Goal: Task Accomplishment & Management: Manage account settings

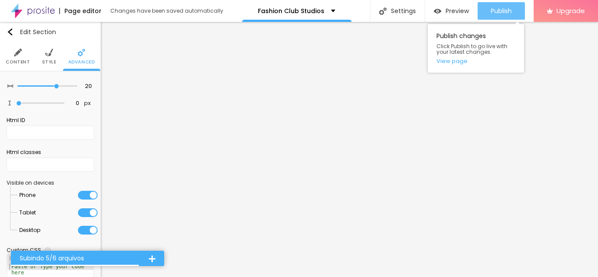
click at [510, 7] on span "Publish" at bounding box center [500, 10] width 21 height 7
click at [506, 14] on span "Publish" at bounding box center [500, 10] width 21 height 7
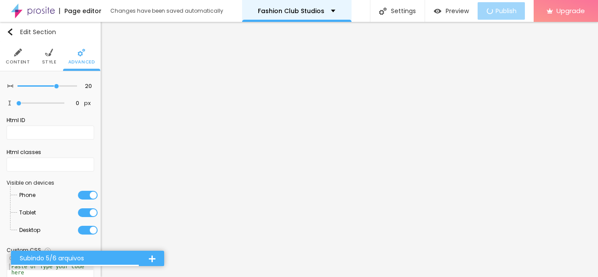
click at [335, 15] on div "Fashion Club Studios" at bounding box center [296, 11] width 109 height 22
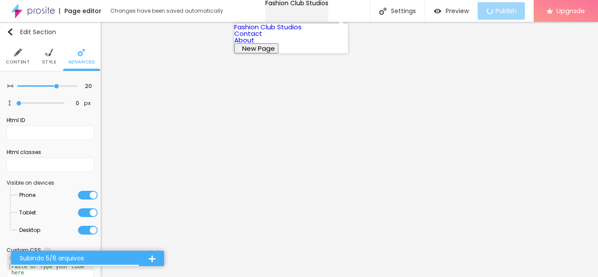
click at [328, 6] on div "Fashion Club Studios" at bounding box center [296, 3] width 63 height 6
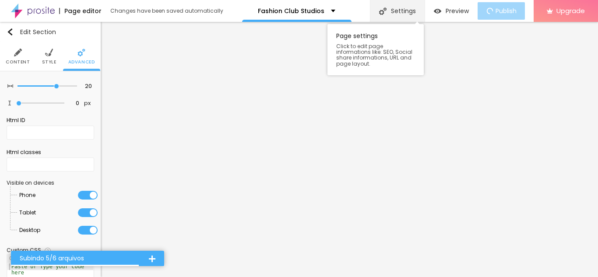
click at [408, 11] on div "Settings" at bounding box center [397, 11] width 55 height 22
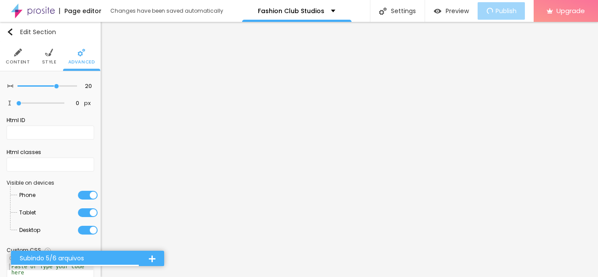
type input "/fashion-club-studios"
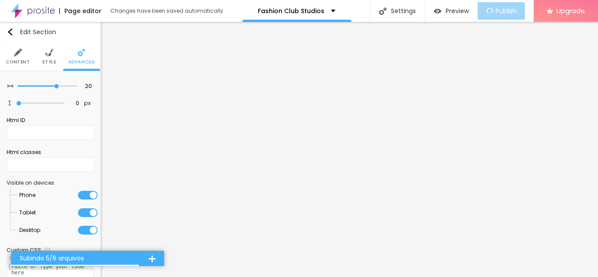
copy div "https://davidzar.alboompro.com/fashion-club-studios"
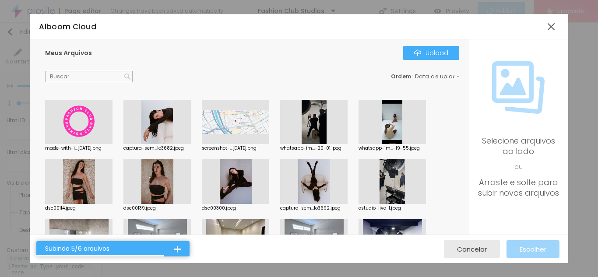
click at [98, 132] on div at bounding box center [78, 122] width 67 height 45
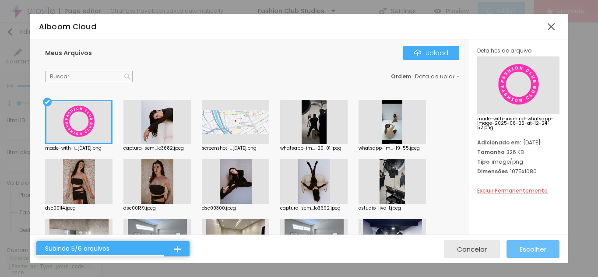
click at [537, 251] on span "Escolher" at bounding box center [532, 248] width 27 height 7
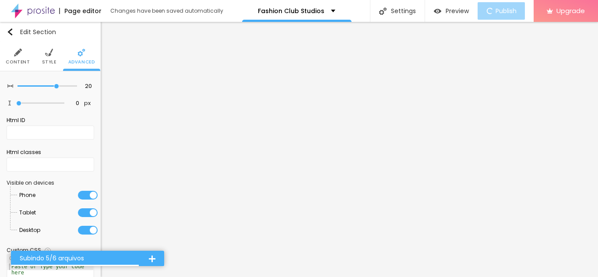
scroll to position [42, 0]
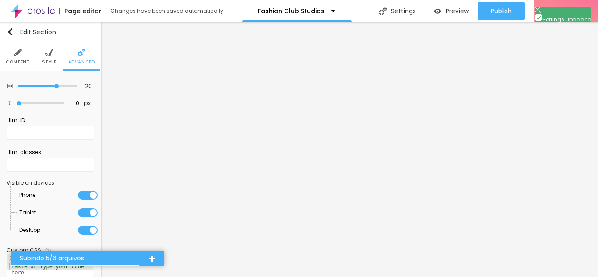
scroll to position [0, 0]
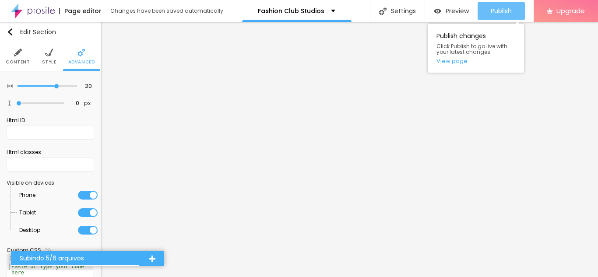
click at [493, 14] on span "Publish" at bounding box center [500, 10] width 21 height 7
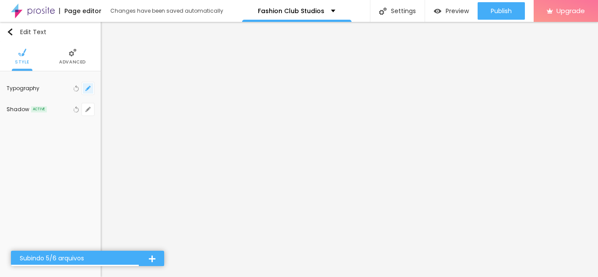
click at [85, 86] on icon "button" at bounding box center [87, 88] width 5 height 5
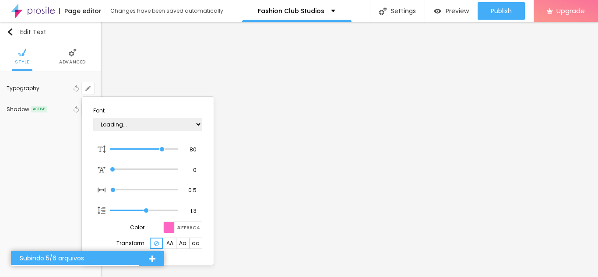
type input "1"
click at [115, 121] on select "AbrilFatface-Regular Actor-Regular Alegreya AlegreyaBlack Alice Allan-Bold Alla…" at bounding box center [147, 125] width 109 height 14
select select "Oswald"
click at [93, 118] on select "AbrilFatface-Regular Actor-Regular Alegreya AlegreyaBlack Alice Allan-Bold Alla…" at bounding box center [147, 125] width 109 height 14
type input "1"
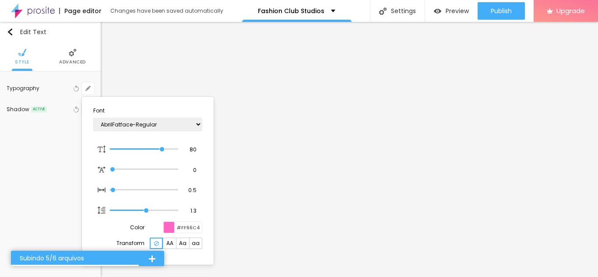
click at [179, 61] on div at bounding box center [299, 138] width 598 height 277
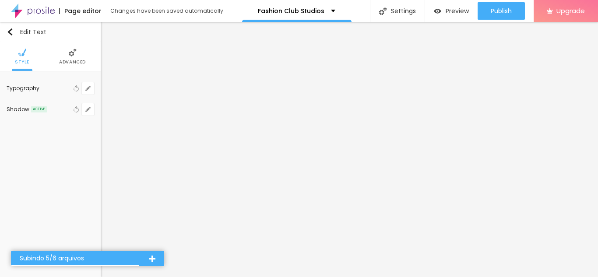
click at [66, 60] on span "Advanced" at bounding box center [72, 62] width 27 height 4
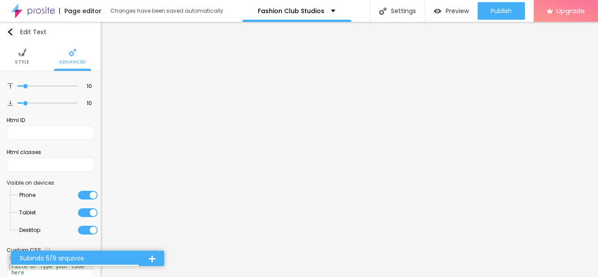
click at [25, 47] on li "Style" at bounding box center [22, 56] width 14 height 29
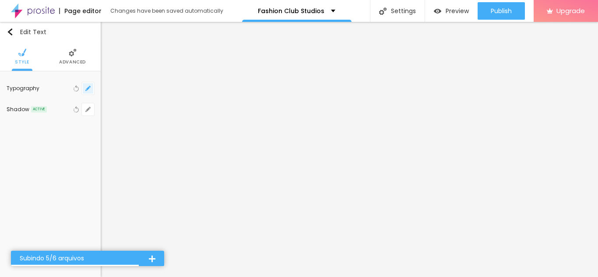
click at [84, 92] on button "button" at bounding box center [88, 88] width 12 height 12
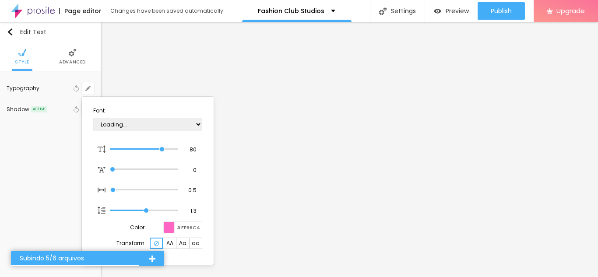
type input "1"
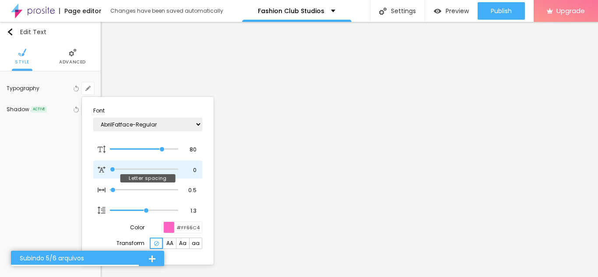
type input "2"
type input "1"
type input "3.1"
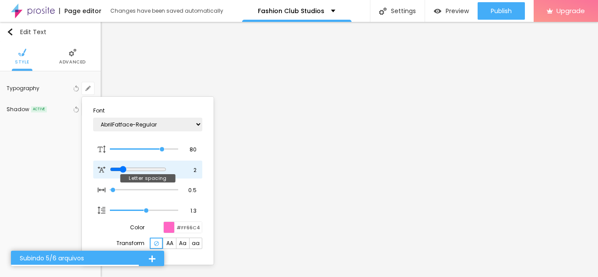
type input "1"
type input "3.2"
type input "1"
type input "3.3"
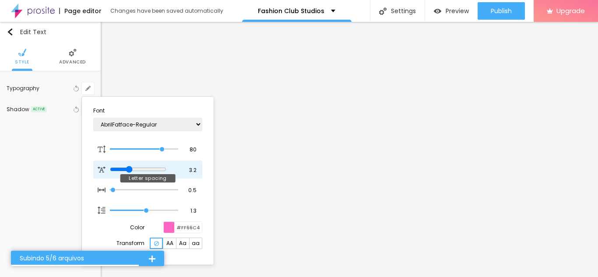
type input "3.3"
type input "1"
type input "0"
type input "1"
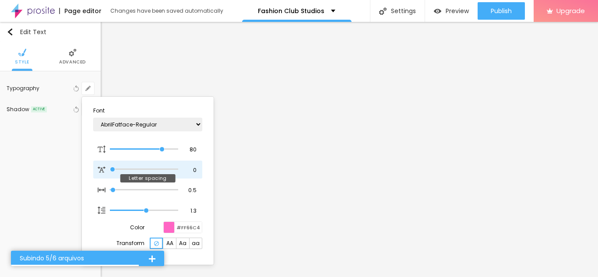
drag, startPoint x: 112, startPoint y: 171, endPoint x: 85, endPoint y: 168, distance: 27.3
click at [110, 168] on input "range" at bounding box center [144, 169] width 68 height 4
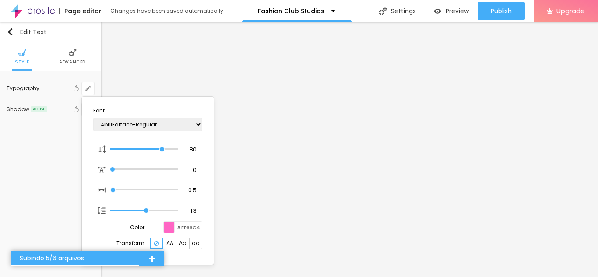
click at [55, 157] on div at bounding box center [299, 138] width 598 height 277
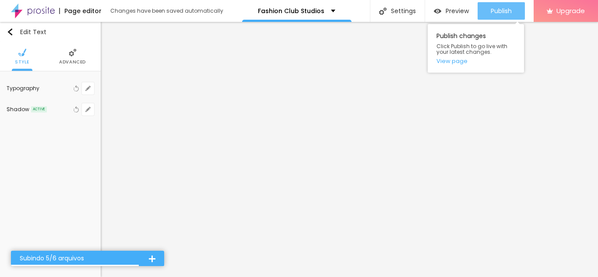
click at [483, 14] on button "Publish" at bounding box center [500, 10] width 47 height 17
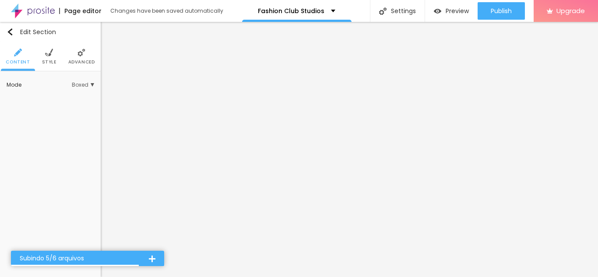
click at [45, 61] on span "Style" at bounding box center [49, 62] width 14 height 4
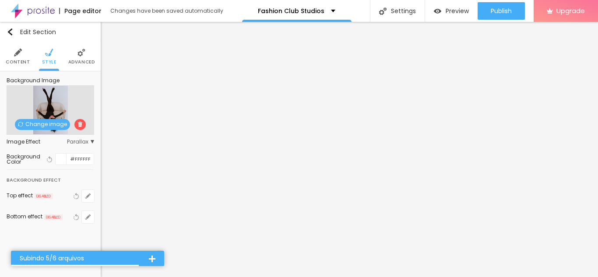
click at [78, 144] on span "Parallax" at bounding box center [80, 141] width 27 height 5
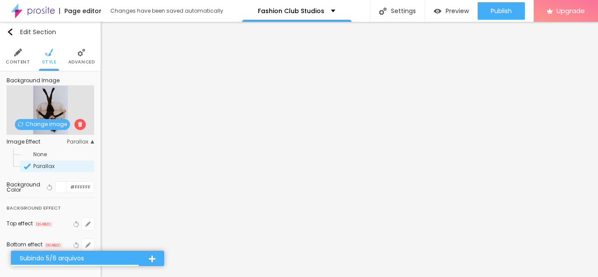
click at [78, 144] on div "None Parallax" at bounding box center [50, 158] width 87 height 28
click at [78, 141] on span "Parallax" at bounding box center [80, 141] width 27 height 5
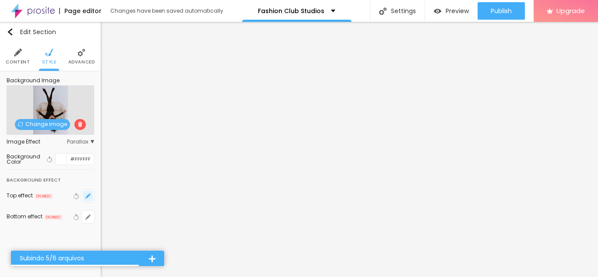
click at [90, 194] on icon "button" at bounding box center [90, 194] width 2 height 2
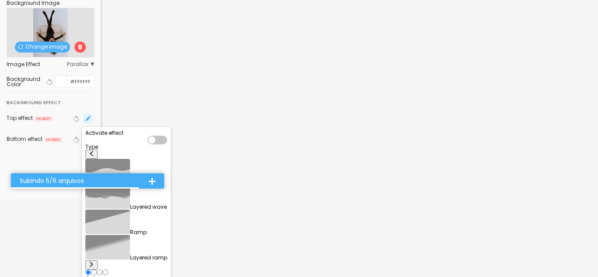
scroll to position [78, 0]
click at [94, 261] on img at bounding box center [91, 263] width 5 height 5
radio input "false"
click at [94, 261] on img at bounding box center [91, 263] width 5 height 5
radio input "false"
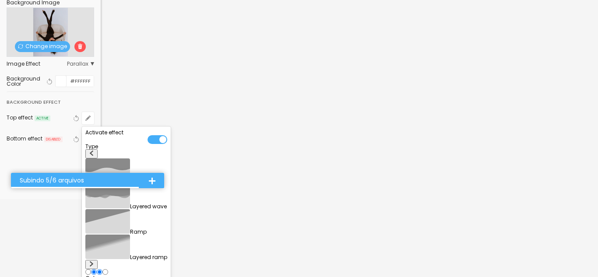
radio input "true"
click at [94, 158] on button at bounding box center [91, 153] width 12 height 9
radio input "true"
radio input "false"
click at [167, 140] on div at bounding box center [157, 139] width 20 height 9
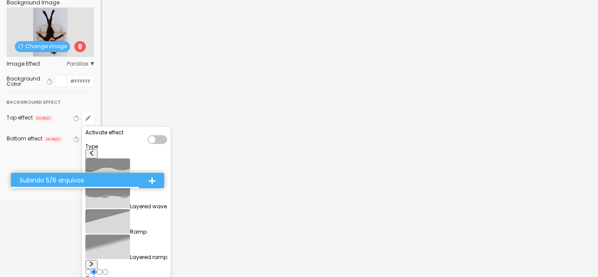
click at [47, 148] on div at bounding box center [299, 138] width 598 height 277
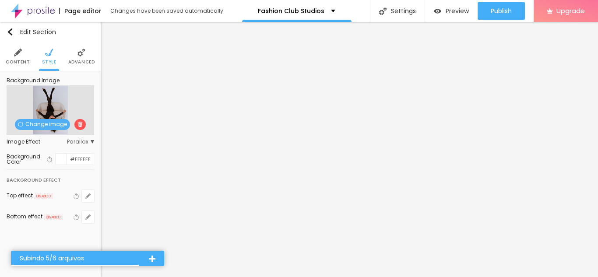
scroll to position [0, 0]
click at [74, 64] on span "Advanced" at bounding box center [81, 62] width 27 height 4
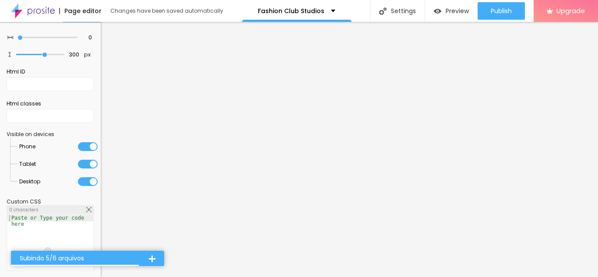
scroll to position [53, 0]
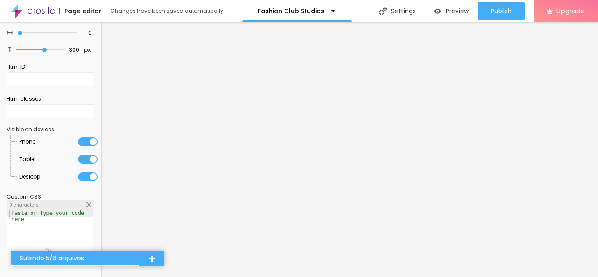
click at [87, 161] on div at bounding box center [88, 159] width 20 height 9
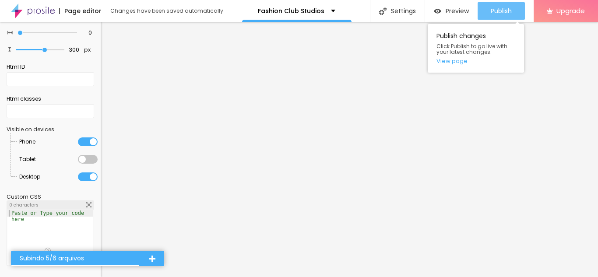
click at [490, 10] on span "Publish" at bounding box center [500, 10] width 21 height 7
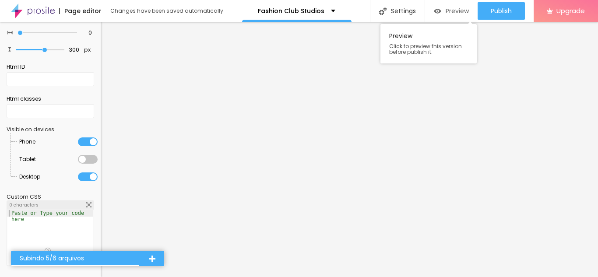
click at [459, 13] on span "Preview" at bounding box center [456, 10] width 23 height 7
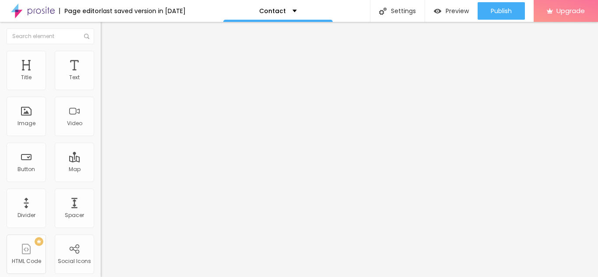
click at [101, 82] on input "Alboom [GEOGRAPHIC_DATA]" at bounding box center [153, 77] width 105 height 9
type input "[STREET_ADDRESS][PERSON_NAME]"
type input "16"
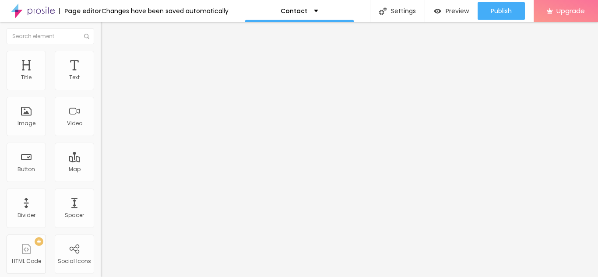
type input "16"
type input "15"
type input "14"
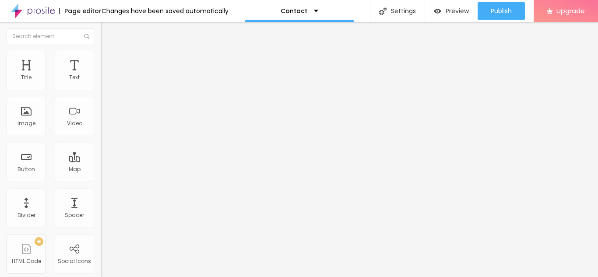
type input "13"
drag, startPoint x: 50, startPoint y: 138, endPoint x: 38, endPoint y: 138, distance: 11.8
type input "13"
click at [101, 221] on input "range" at bounding box center [129, 224] width 56 height 7
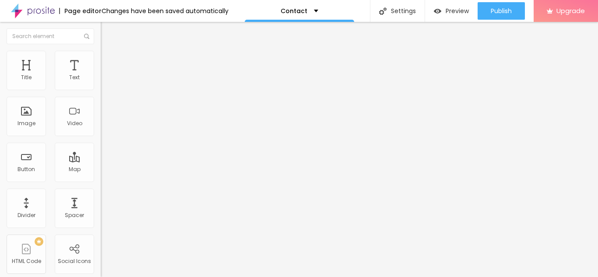
click at [101, 38] on button "Edit Map" at bounding box center [151, 32] width 101 height 20
click at [290, 17] on div "Contact" at bounding box center [299, 11] width 109 height 22
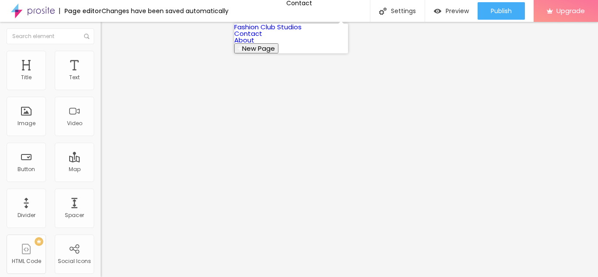
click at [288, 27] on link "Fashion Club Studios" at bounding box center [267, 26] width 67 height 9
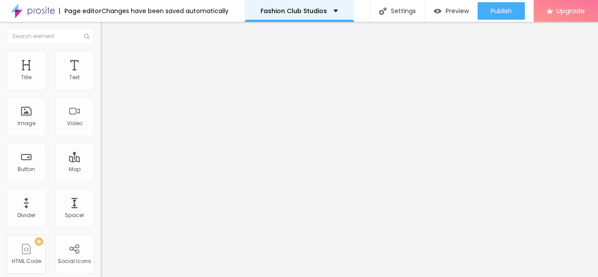
click at [266, 8] on p "Fashion Club Studios" at bounding box center [293, 11] width 66 height 6
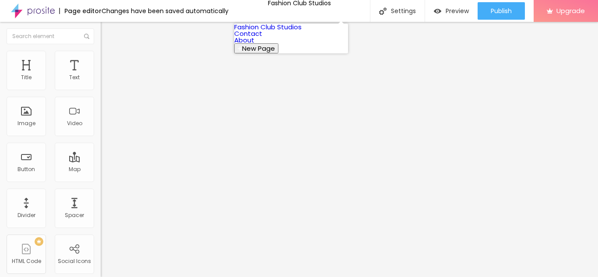
click at [254, 45] on link "About" at bounding box center [244, 39] width 20 height 9
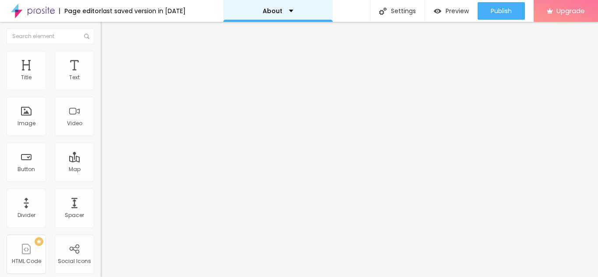
click at [281, 13] on p "About" at bounding box center [272, 11] width 20 height 6
click at [276, 14] on p "About" at bounding box center [272, 11] width 20 height 6
click at [282, 14] on p "About" at bounding box center [272, 11] width 20 height 6
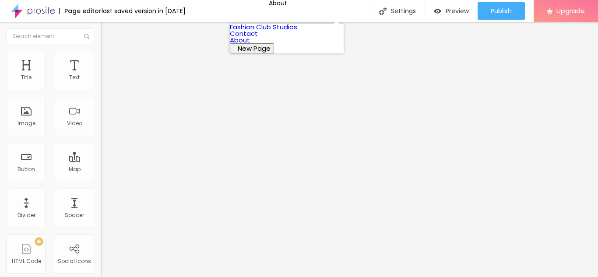
click at [282, 28] on link "Fashion Club Studios" at bounding box center [263, 26] width 67 height 9
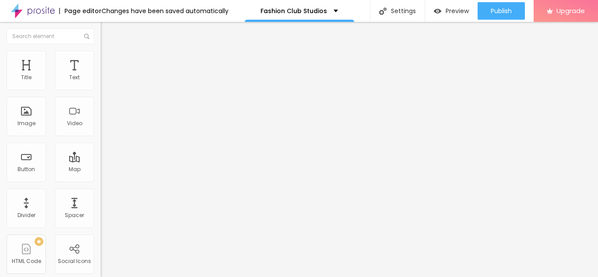
click at [101, 51] on li "Style" at bounding box center [151, 55] width 101 height 9
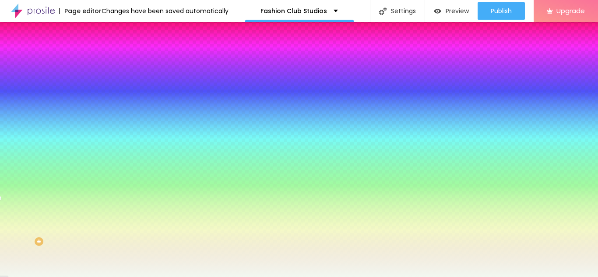
click at [101, 59] on li "Advanced" at bounding box center [151, 63] width 101 height 9
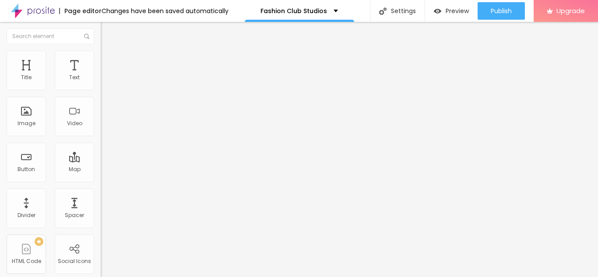
click at [101, 36] on button "Edit Button" at bounding box center [151, 32] width 101 height 20
click at [147, 75] on span at bounding box center [149, 71] width 5 height 7
click at [101, 82] on input "Alboom Brasil" at bounding box center [153, 77] width 105 height 9
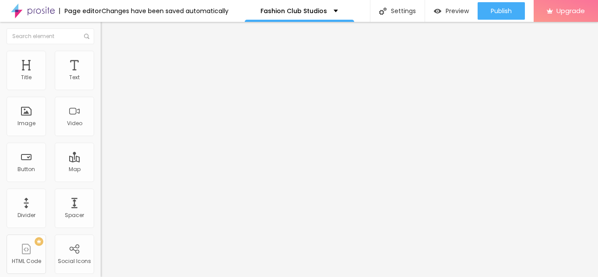
type input "Rua Prof Carlos Reis"
click at [101, 73] on div "Address" at bounding box center [151, 70] width 101 height 5
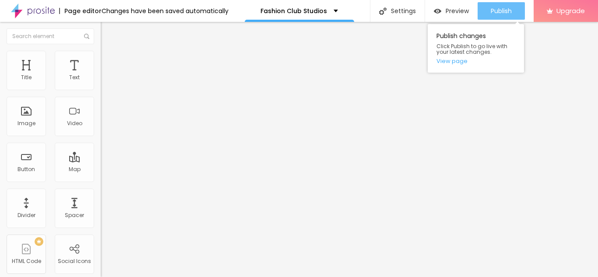
click at [503, 15] on div "Publish" at bounding box center [500, 10] width 21 height 17
click at [461, 58] on link "View page" at bounding box center [475, 61] width 79 height 6
click at [491, 14] on span "Publish" at bounding box center [500, 10] width 21 height 7
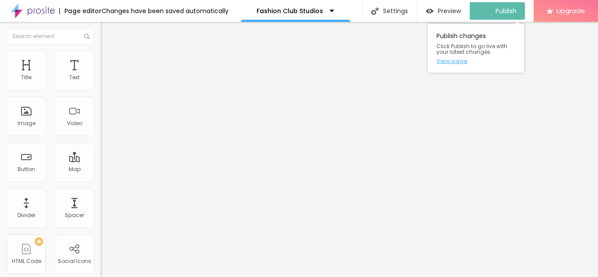
click at [449, 63] on link "View page" at bounding box center [475, 61] width 79 height 6
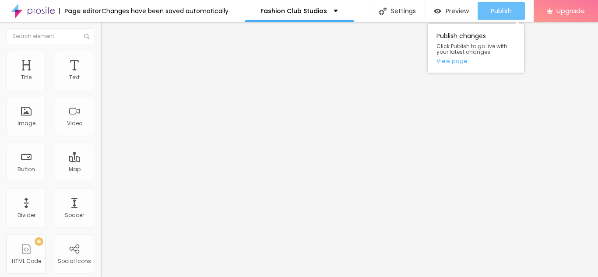
click at [489, 10] on button "Publish" at bounding box center [500, 10] width 47 height 17
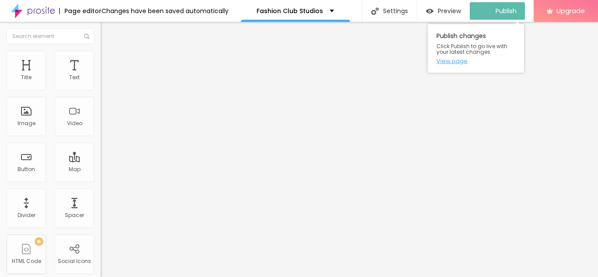
click at [449, 63] on link "View page" at bounding box center [475, 61] width 79 height 6
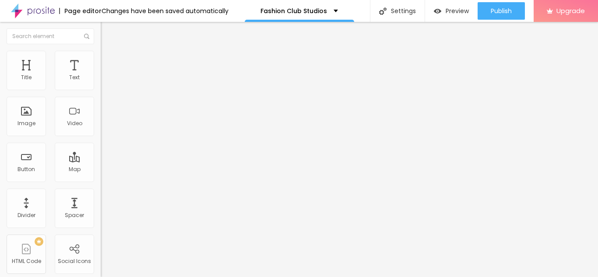
click at [107, 35] on img "button" at bounding box center [110, 31] width 7 height 7
